Goal: Task Accomplishment & Management: Manage account settings

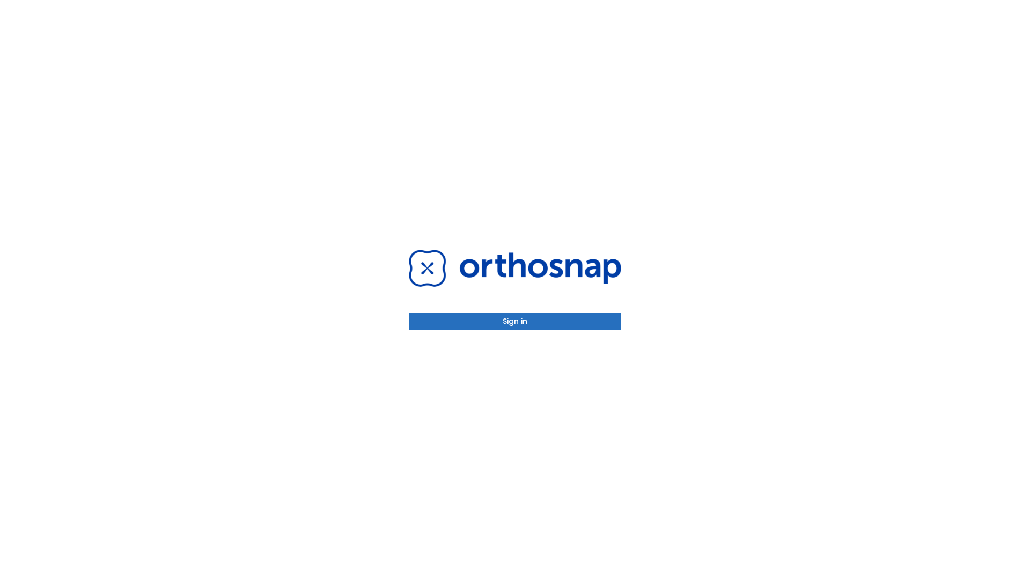
click at [515, 321] on button "Sign in" at bounding box center [515, 321] width 212 height 18
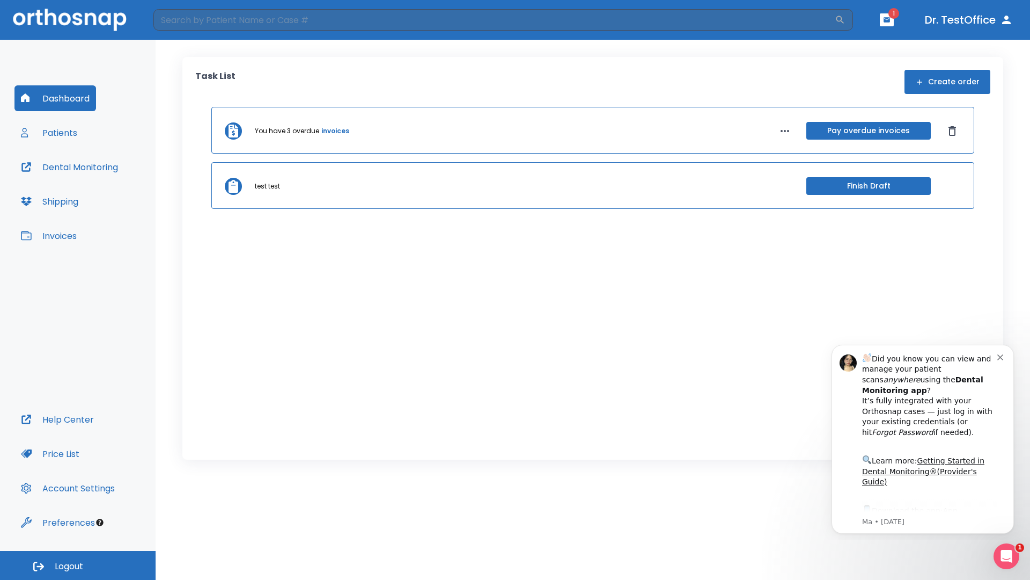
click at [78, 565] on span "Logout" at bounding box center [69, 566] width 28 height 12
